Goal: Task Accomplishment & Management: Manage account settings

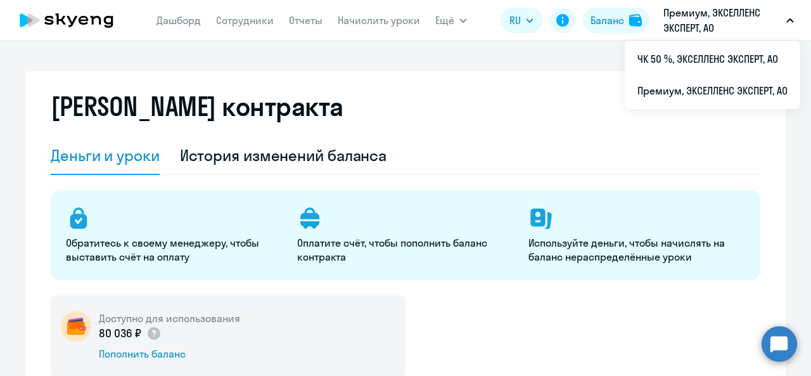
select select "english_adult_not_native_speaker"
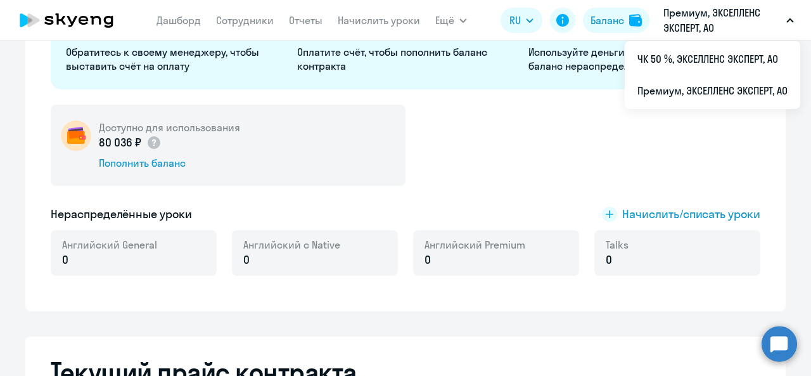
scroll to position [190, 0]
click at [631, 215] on span "Начислить/списать уроки" at bounding box center [691, 215] width 138 height 16
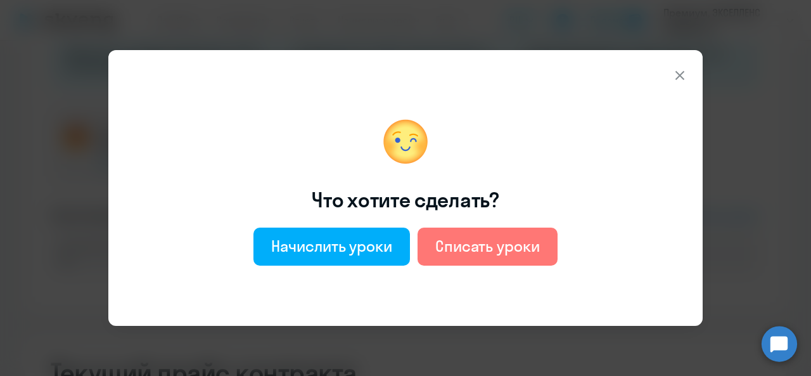
click at [293, 245] on div "Начислить уроки" at bounding box center [331, 246] width 121 height 20
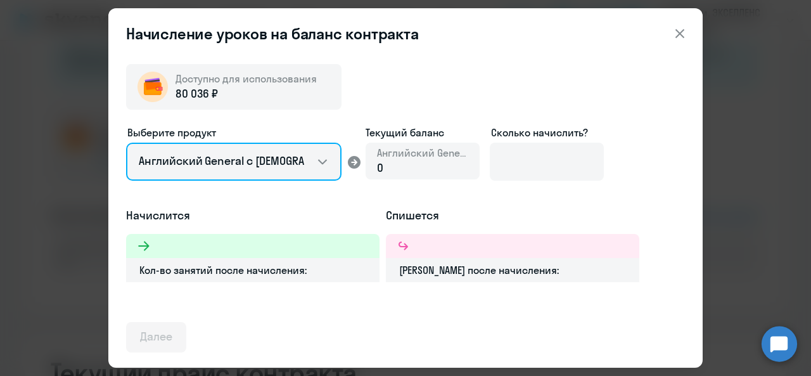
click at [257, 159] on select "Английский General с [DEMOGRAPHIC_DATA] преподавателем Английский General с [DE…" at bounding box center [233, 162] width 215 height 38
select select "english_adult_not_native_speaker_premium"
click at [126, 143] on select "Английский General с [DEMOGRAPHIC_DATA] преподавателем Английский General с [DE…" at bounding box center [233, 162] width 215 height 38
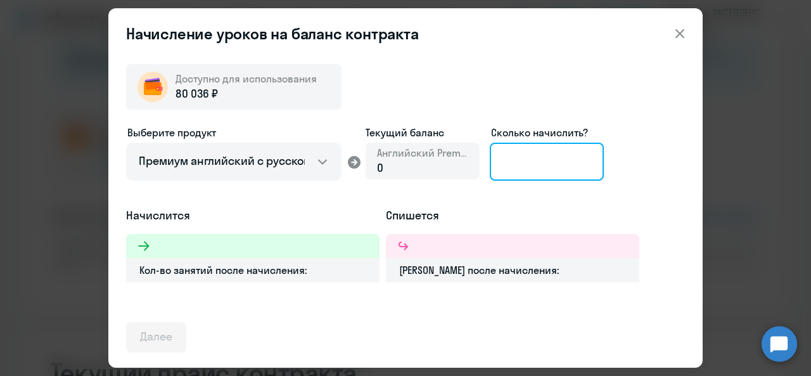
click at [523, 168] on input at bounding box center [547, 162] width 114 height 38
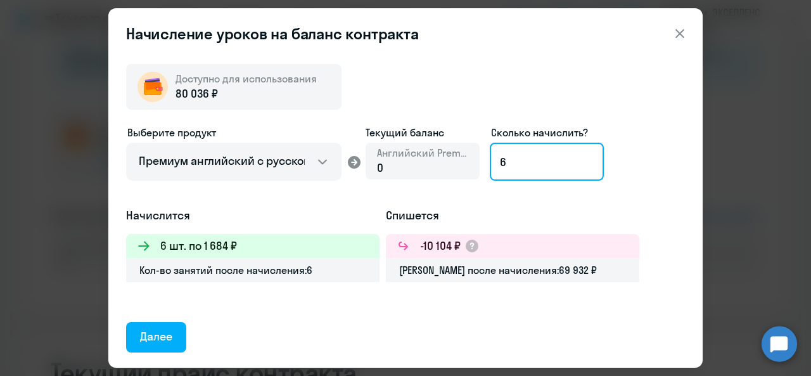
type input "6"
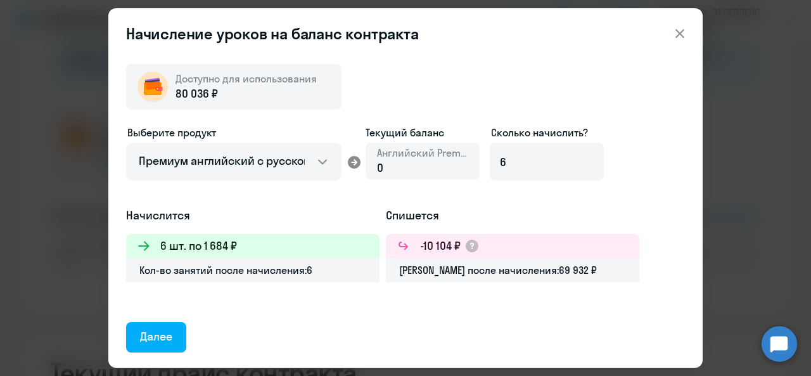
click at [420, 218] on h5 "Спишется" at bounding box center [512, 215] width 253 height 16
click at [159, 338] on div "Далее" at bounding box center [156, 336] width 32 height 16
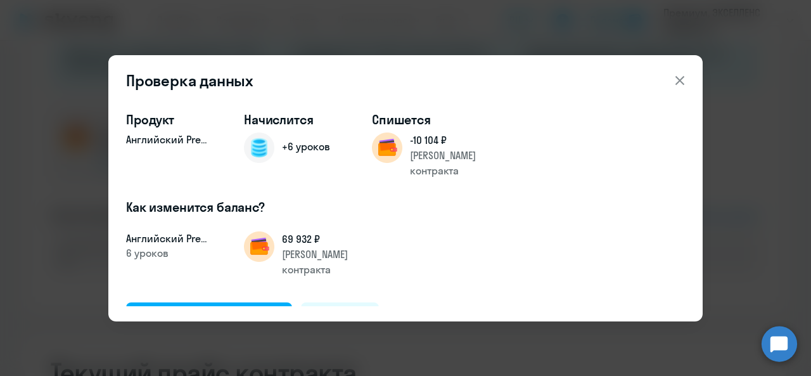
click at [175, 308] on div "Подтвердить и начислить" at bounding box center [209, 316] width 138 height 16
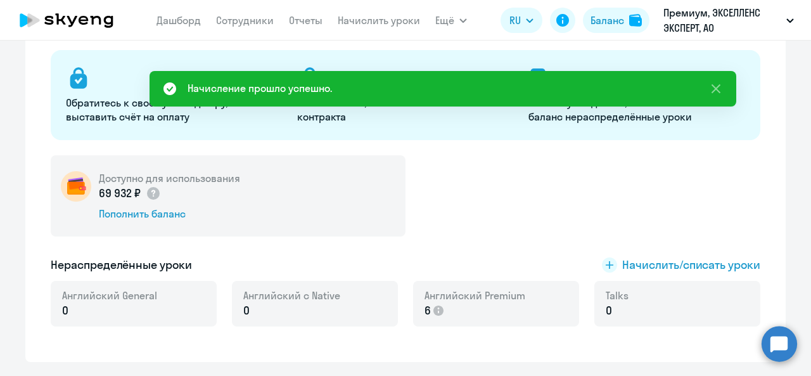
scroll to position [0, 0]
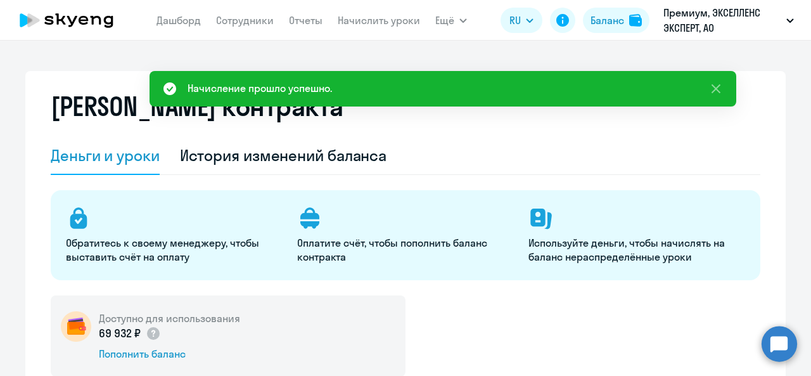
click at [254, 27] on link "Сотрудники" at bounding box center [245, 20] width 58 height 13
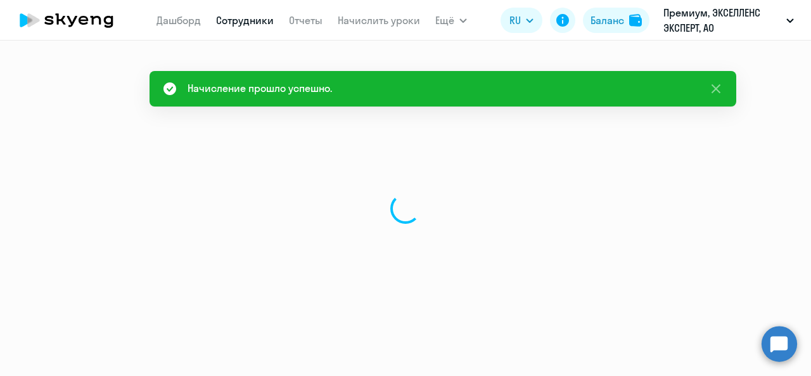
select select "30"
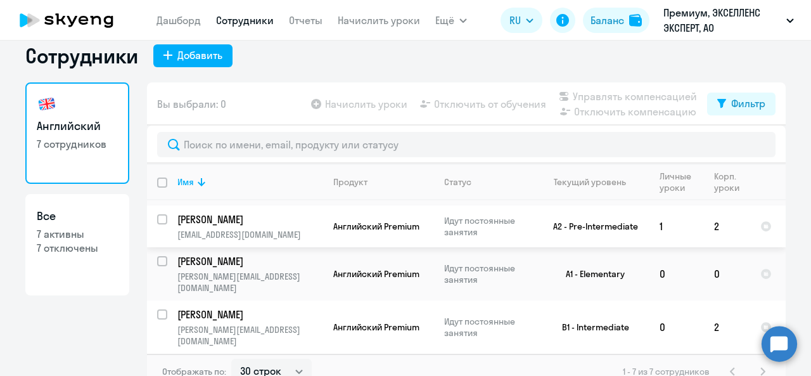
scroll to position [29, 0]
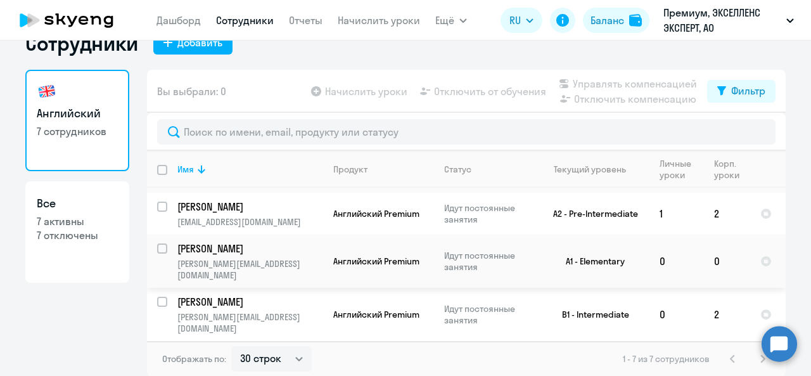
click at [711, 257] on td "0" at bounding box center [727, 260] width 46 height 53
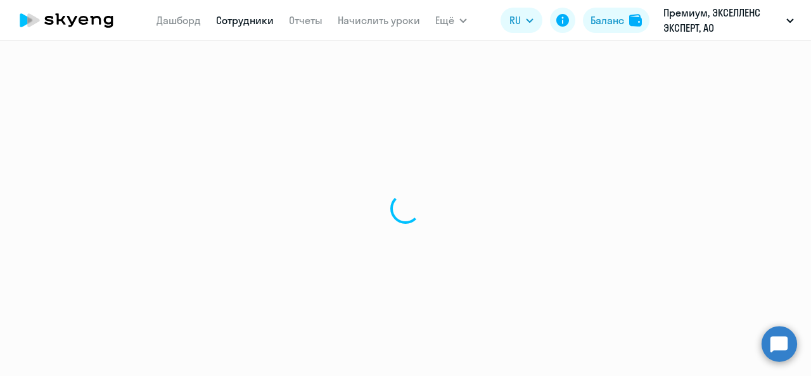
select select "english"
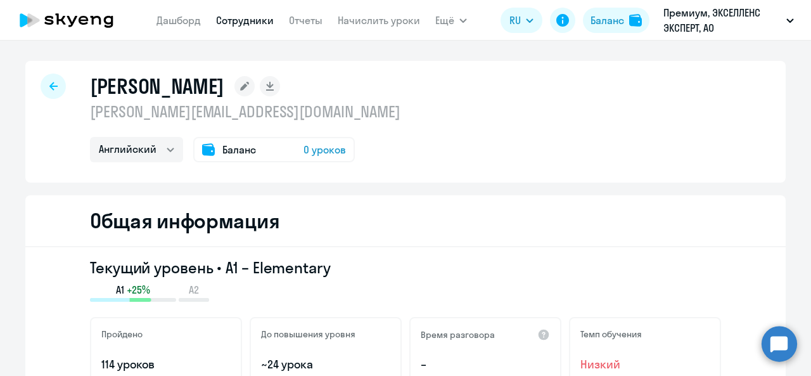
click at [247, 147] on span "Баланс" at bounding box center [239, 149] width 34 height 15
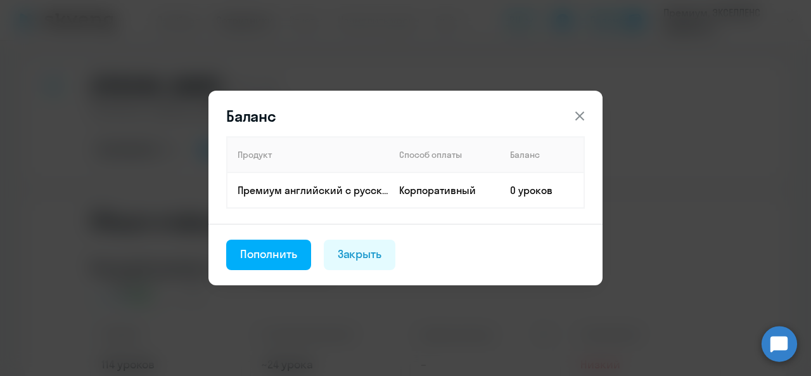
click at [277, 250] on div "Пополнить" at bounding box center [268, 254] width 57 height 16
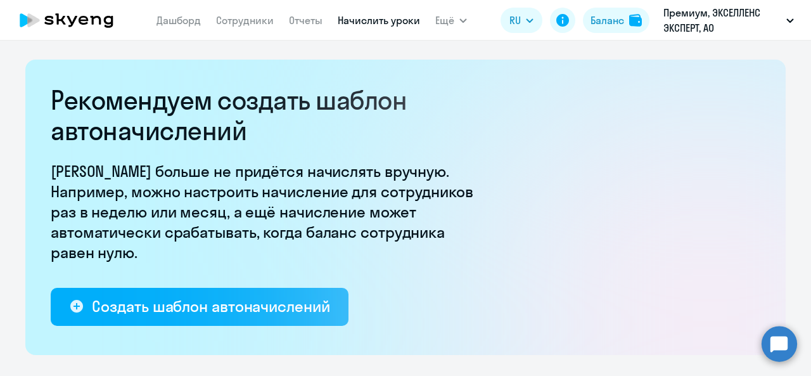
select select "10"
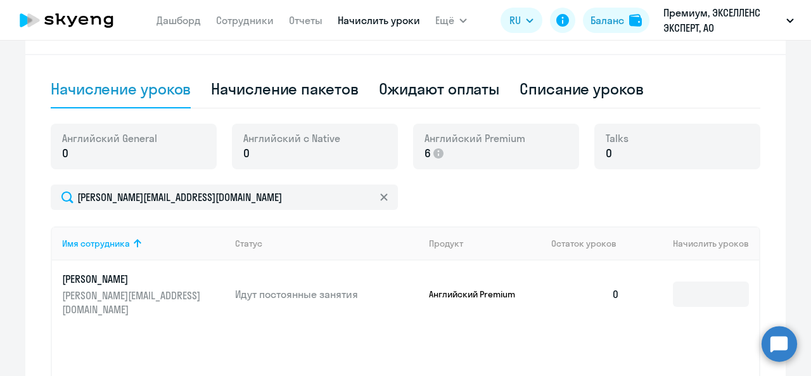
scroll to position [407, 0]
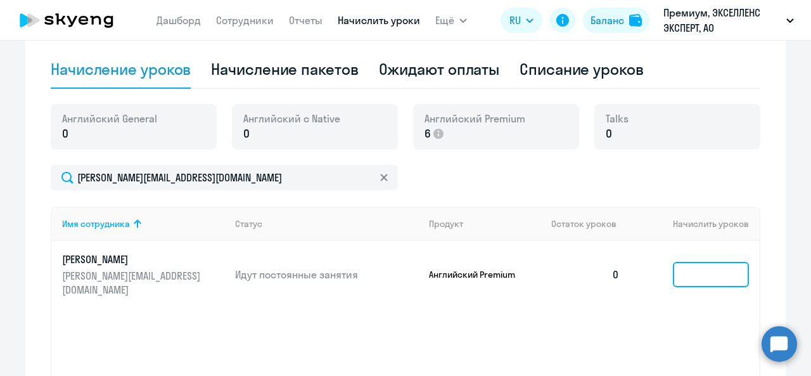
click at [684, 282] on input at bounding box center [711, 274] width 76 height 25
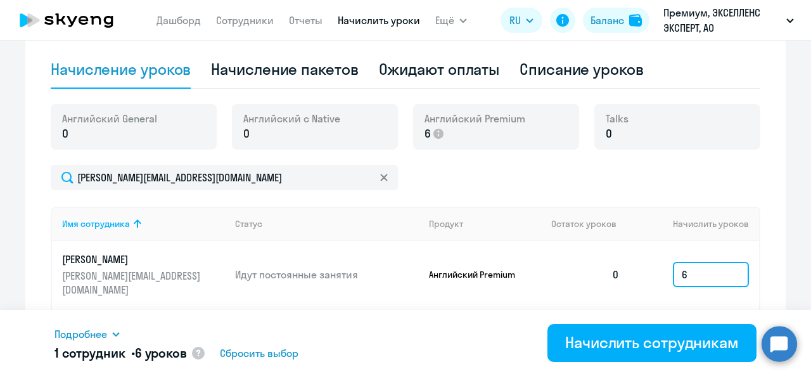
type input "6"
click at [660, 343] on div "Начислить сотрудникам" at bounding box center [652, 342] width 174 height 20
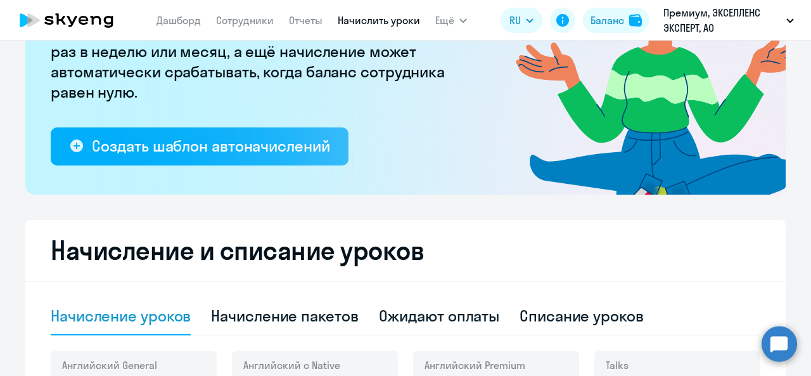
scroll to position [27, 0]
